Goal: Transaction & Acquisition: Purchase product/service

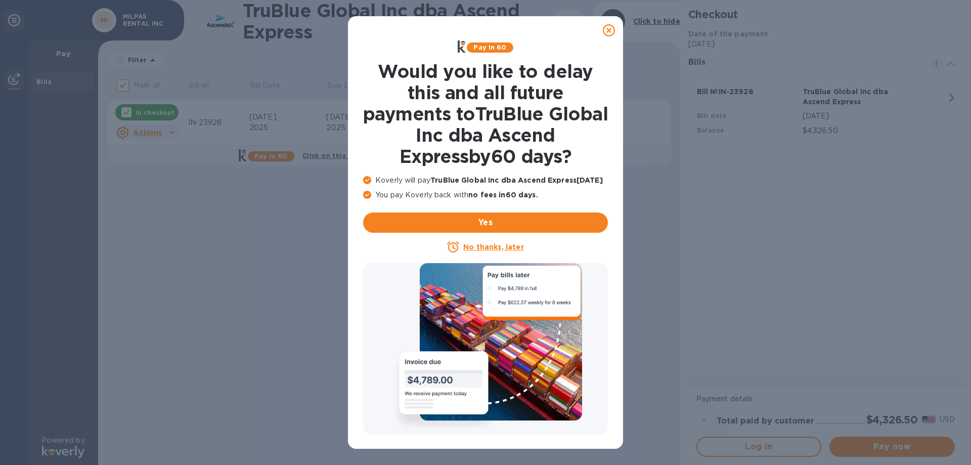
click at [608, 30] on icon at bounding box center [609, 30] width 12 height 12
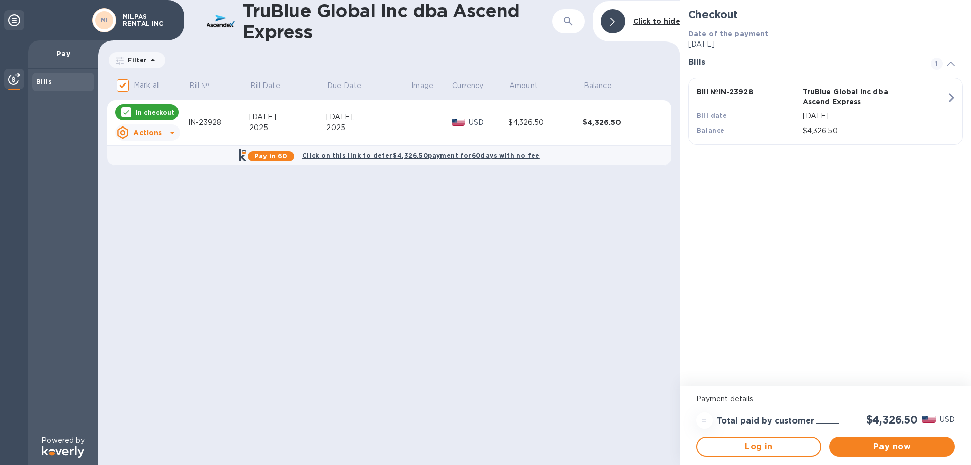
drag, startPoint x: 873, startPoint y: 444, endPoint x: 375, endPoint y: 318, distance: 514.5
click at [375, 318] on div "TruBlue Global Inc dba Ascend Express ​ Click to hide Filter Amount Mark all Bi…" at bounding box center [534, 232] width 873 height 465
click at [913, 455] on button "Pay now" at bounding box center [891, 446] width 125 height 20
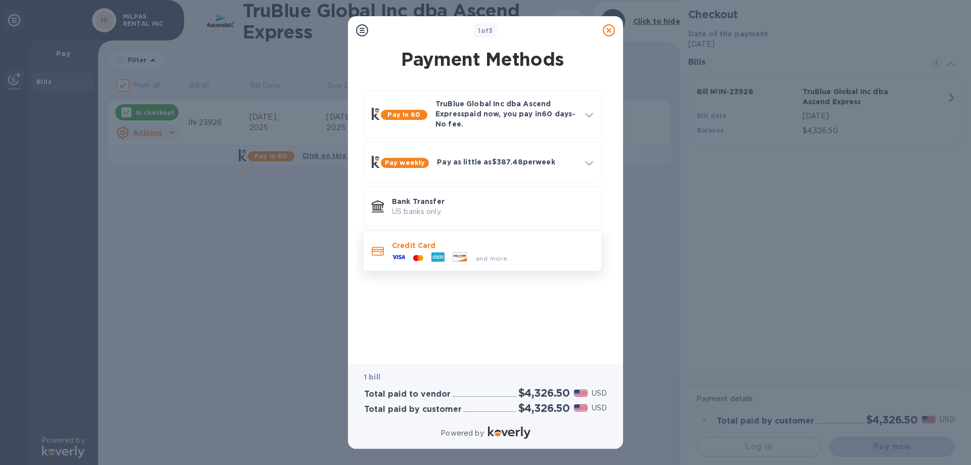
click at [447, 243] on p "Credit Card" at bounding box center [492, 245] width 201 height 10
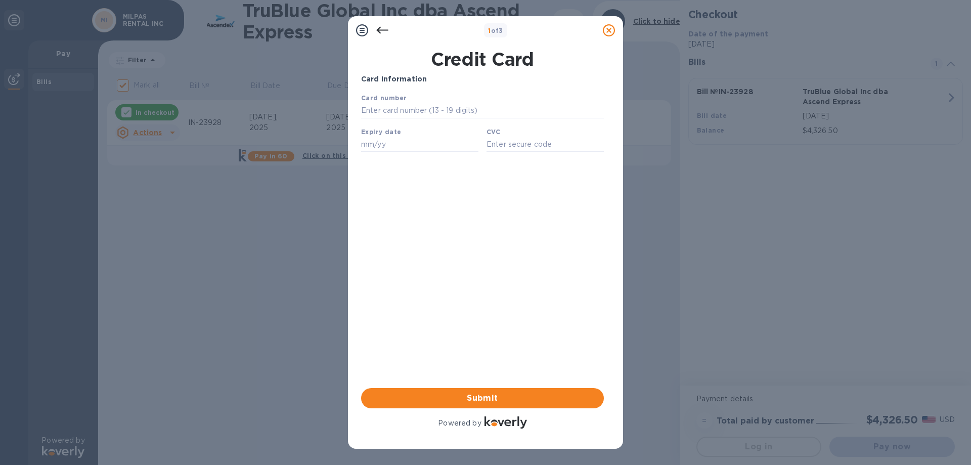
click at [381, 30] on icon at bounding box center [382, 30] width 12 height 7
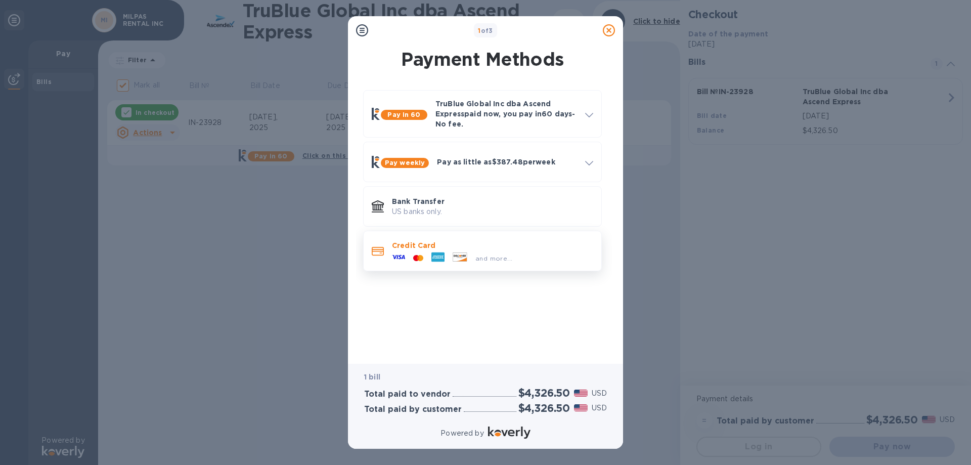
click at [471, 249] on p "Credit Card" at bounding box center [492, 245] width 201 height 10
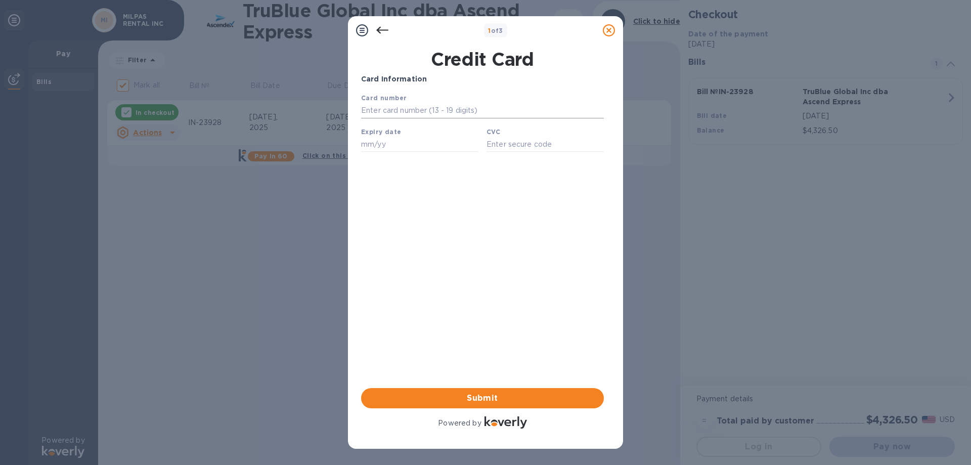
click at [388, 113] on input "text" at bounding box center [482, 110] width 243 height 15
type input "[CREDIT_CARD_NUMBER]"
click at [383, 147] on input "text" at bounding box center [419, 144] width 117 height 15
type input "01/29"
click at [511, 144] on input "text" at bounding box center [544, 144] width 117 height 15
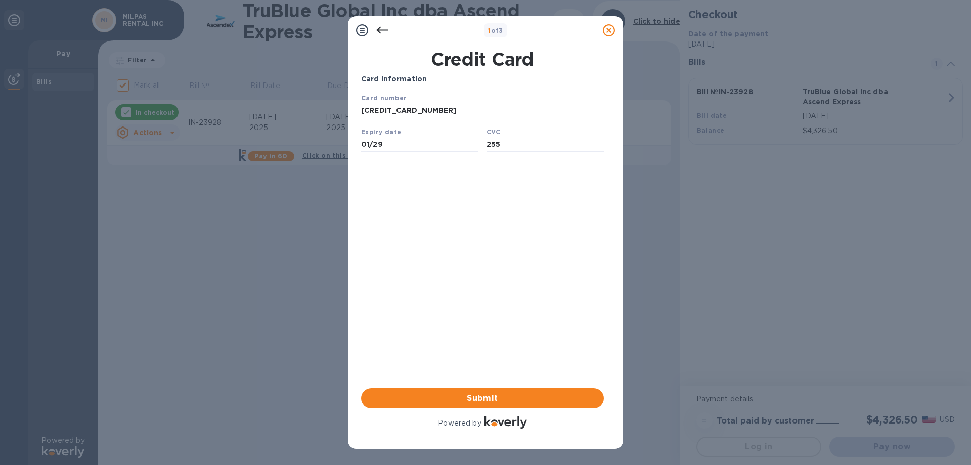
type input "255"
click at [383, 33] on icon at bounding box center [382, 30] width 12 height 12
